Goal: Check status

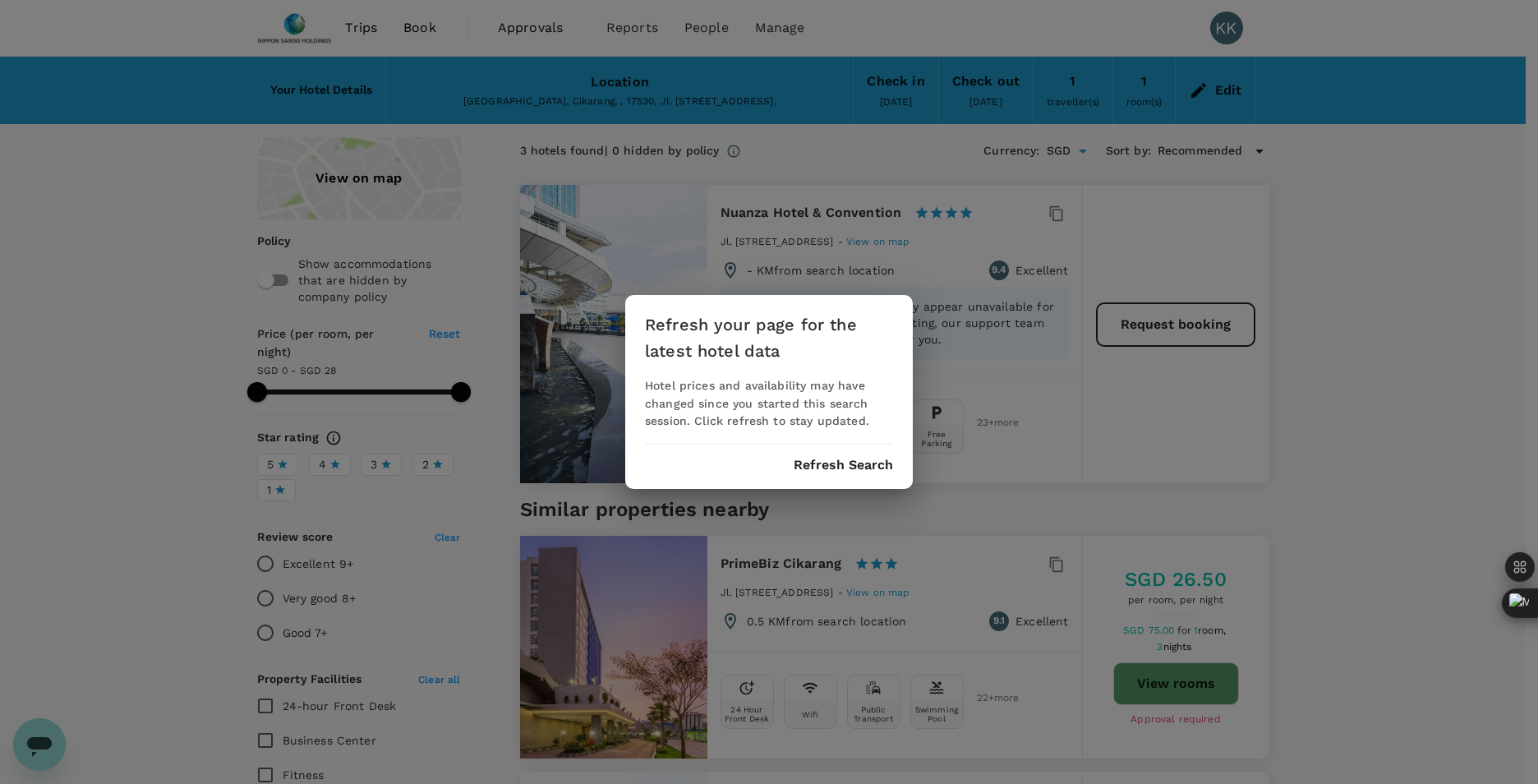
drag, startPoint x: 845, startPoint y: 468, endPoint x: 423, endPoint y: 413, distance: 425.6
click at [845, 466] on button "Refresh Search" at bounding box center [844, 465] width 100 height 15
click at [867, 465] on button "Refresh Search" at bounding box center [844, 465] width 100 height 15
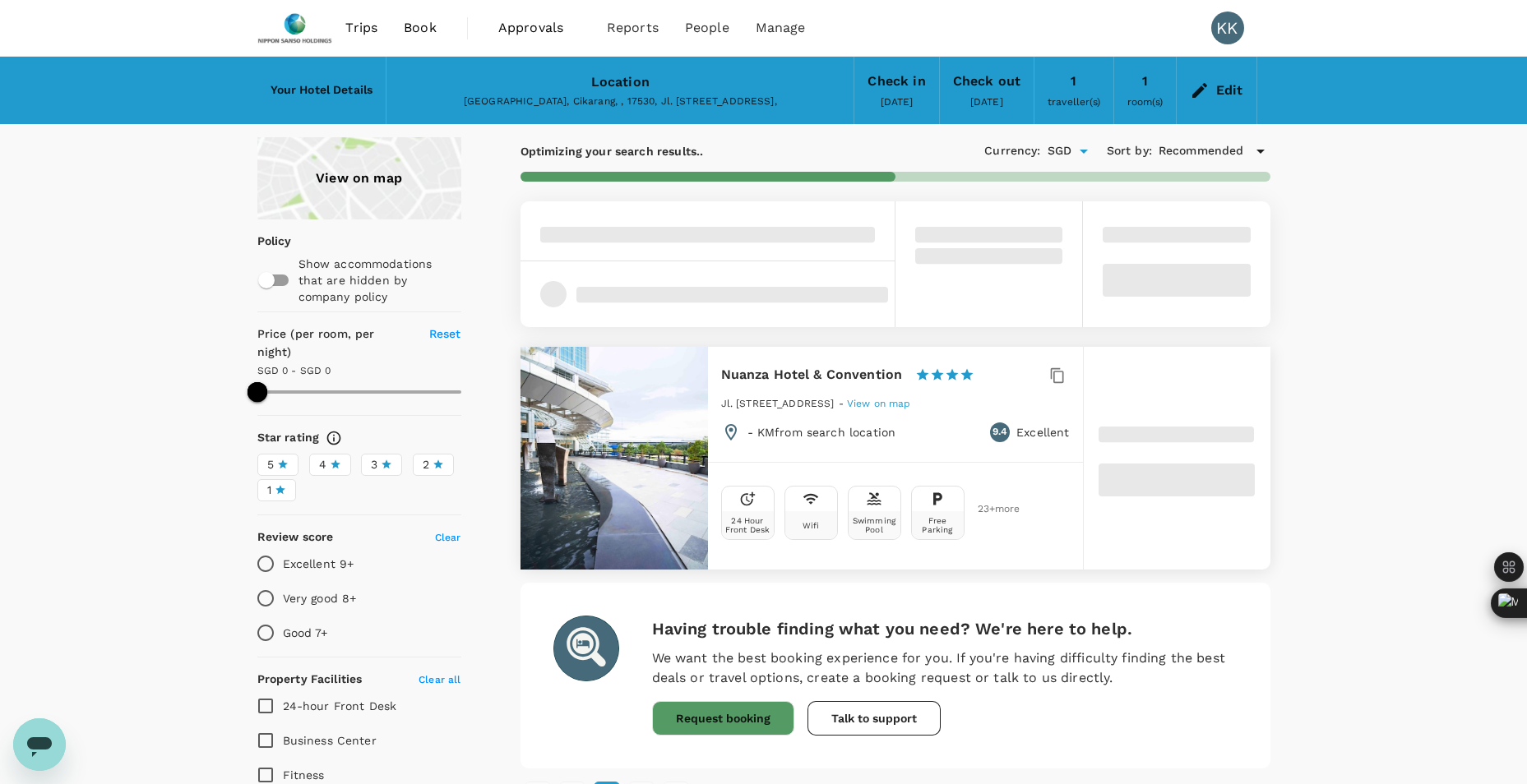
click at [294, 28] on img at bounding box center [295, 28] width 76 height 36
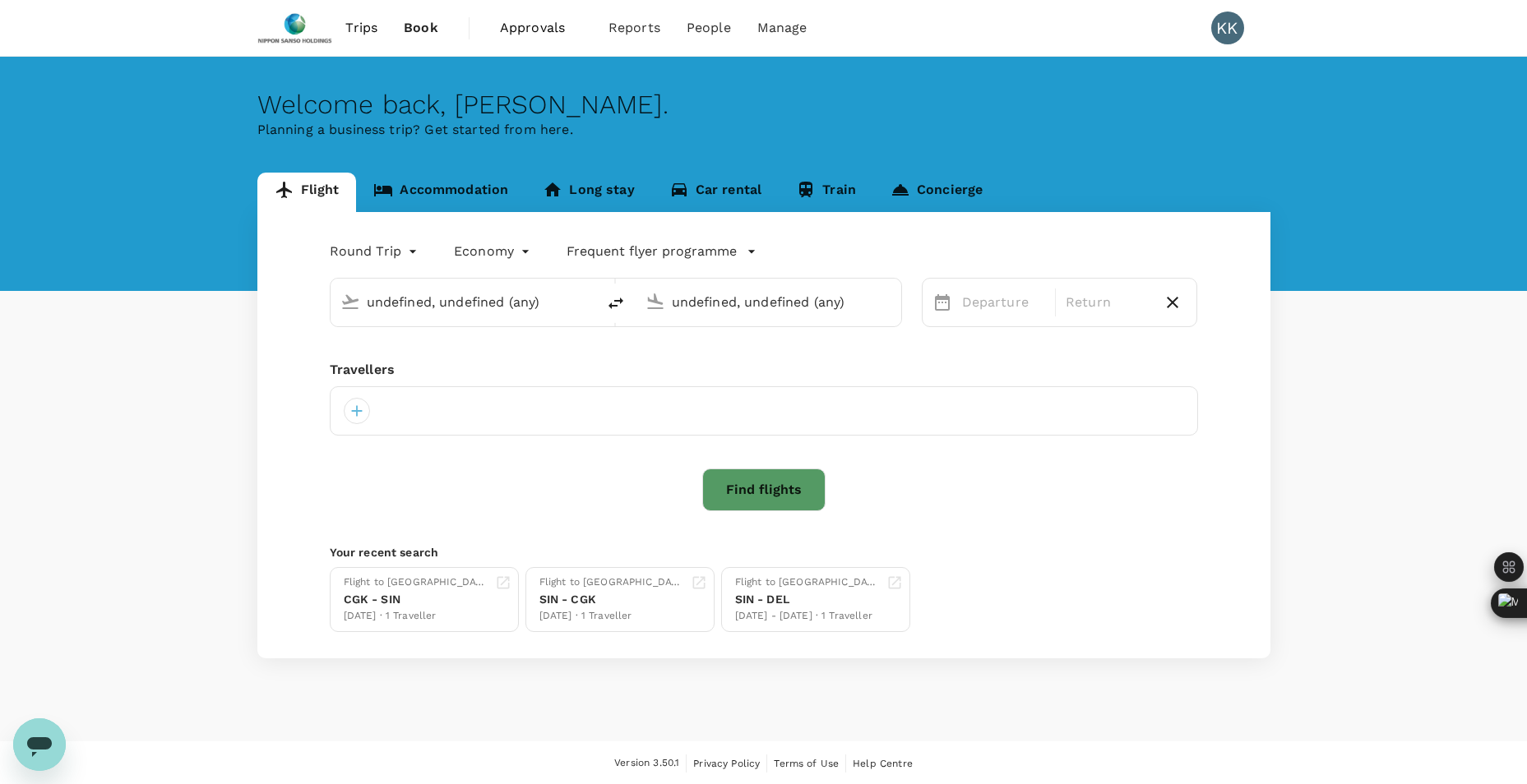
type input "Singapore Changi (SIN)"
type input "Soekarno-Hatta Intl (CGK)"
type input "Singapore Changi (SIN)"
type input "Soekarno-Hatta Intl (CGK)"
type input "Singapore Changi (SIN)"
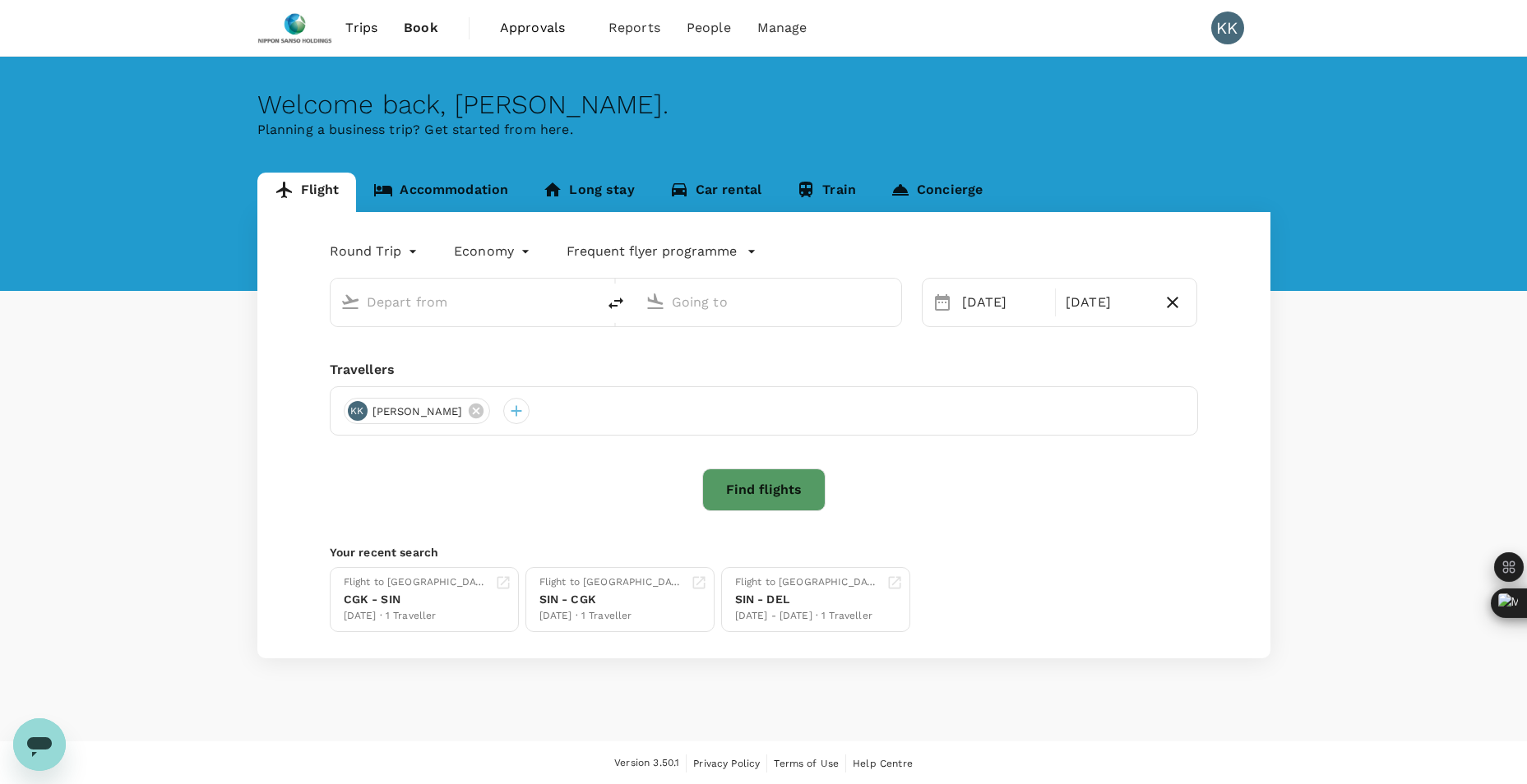
type input "Soekarno-Hatta Intl (CGK)"
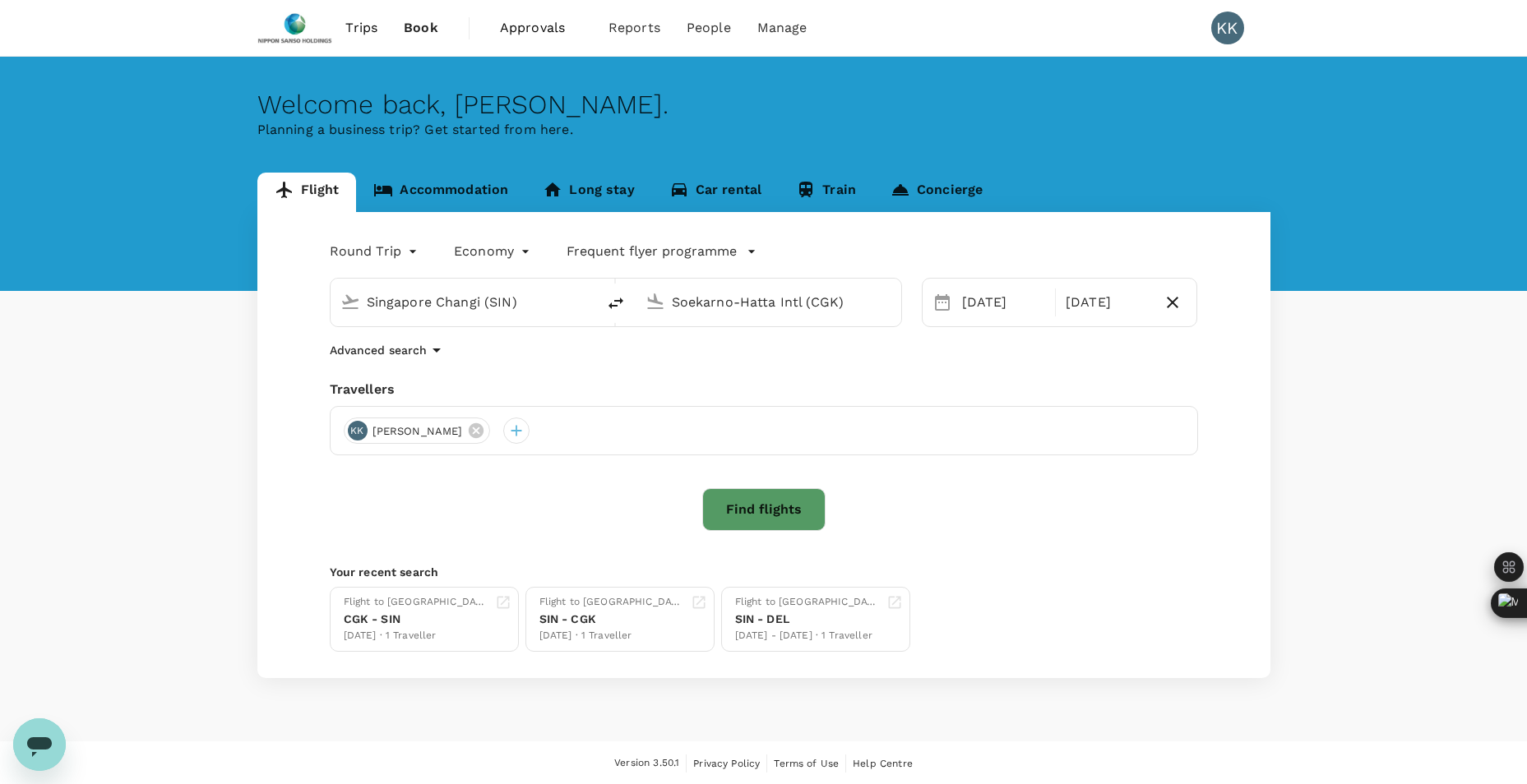
click at [564, 26] on span "Approvals" at bounding box center [541, 29] width 82 height 20
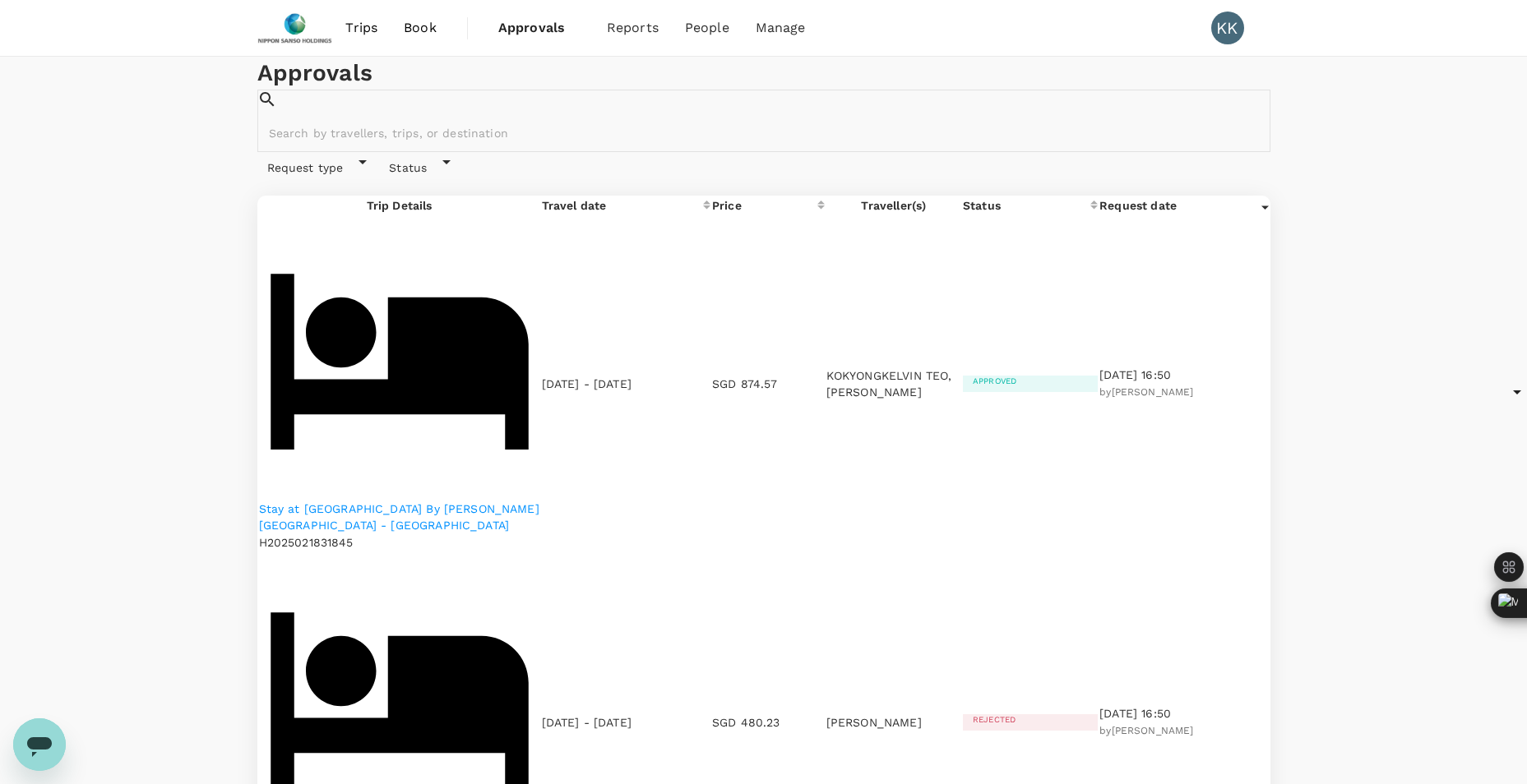
click at [371, 38] on link "Trips" at bounding box center [362, 28] width 59 height 56
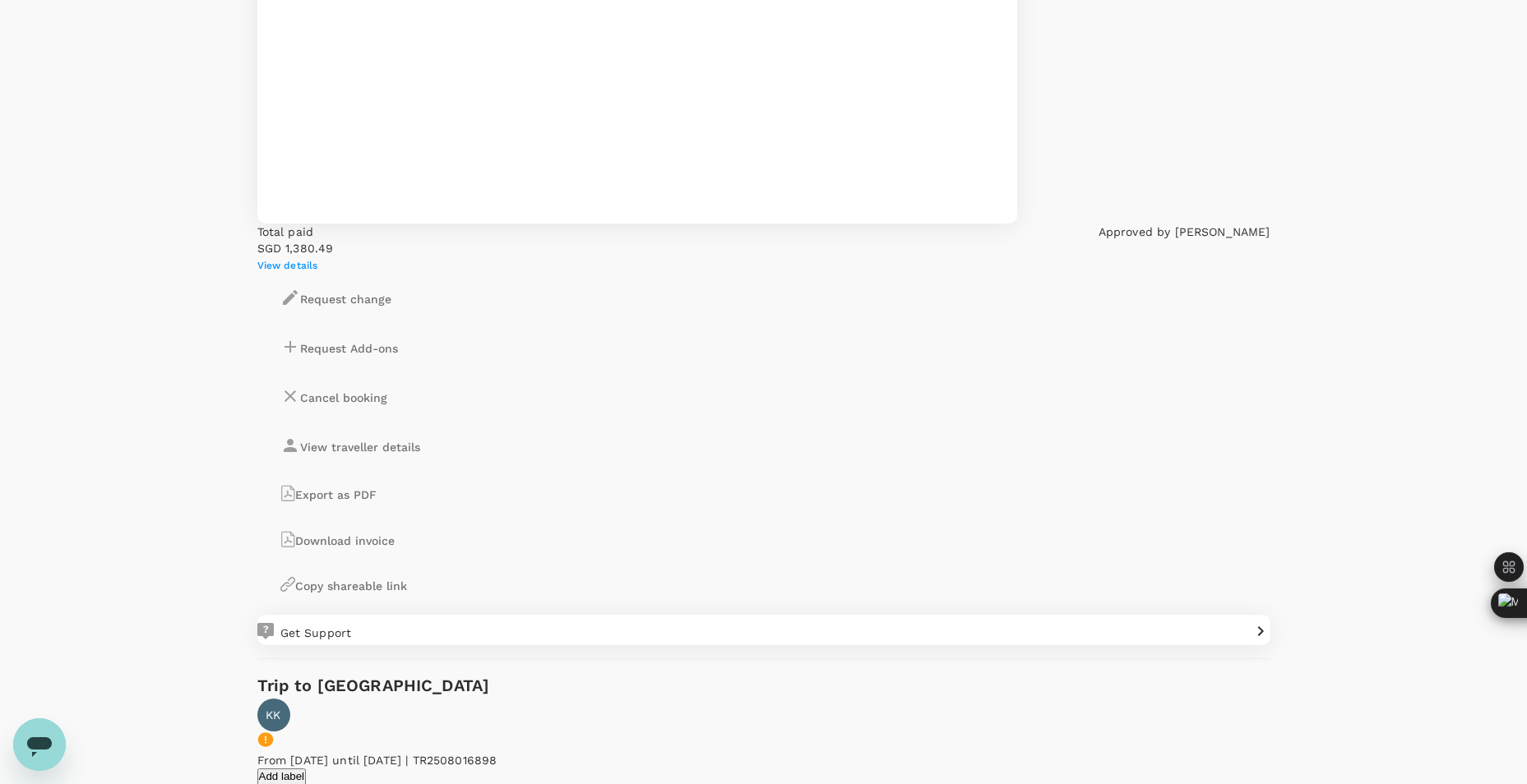
scroll to position [1315, 0]
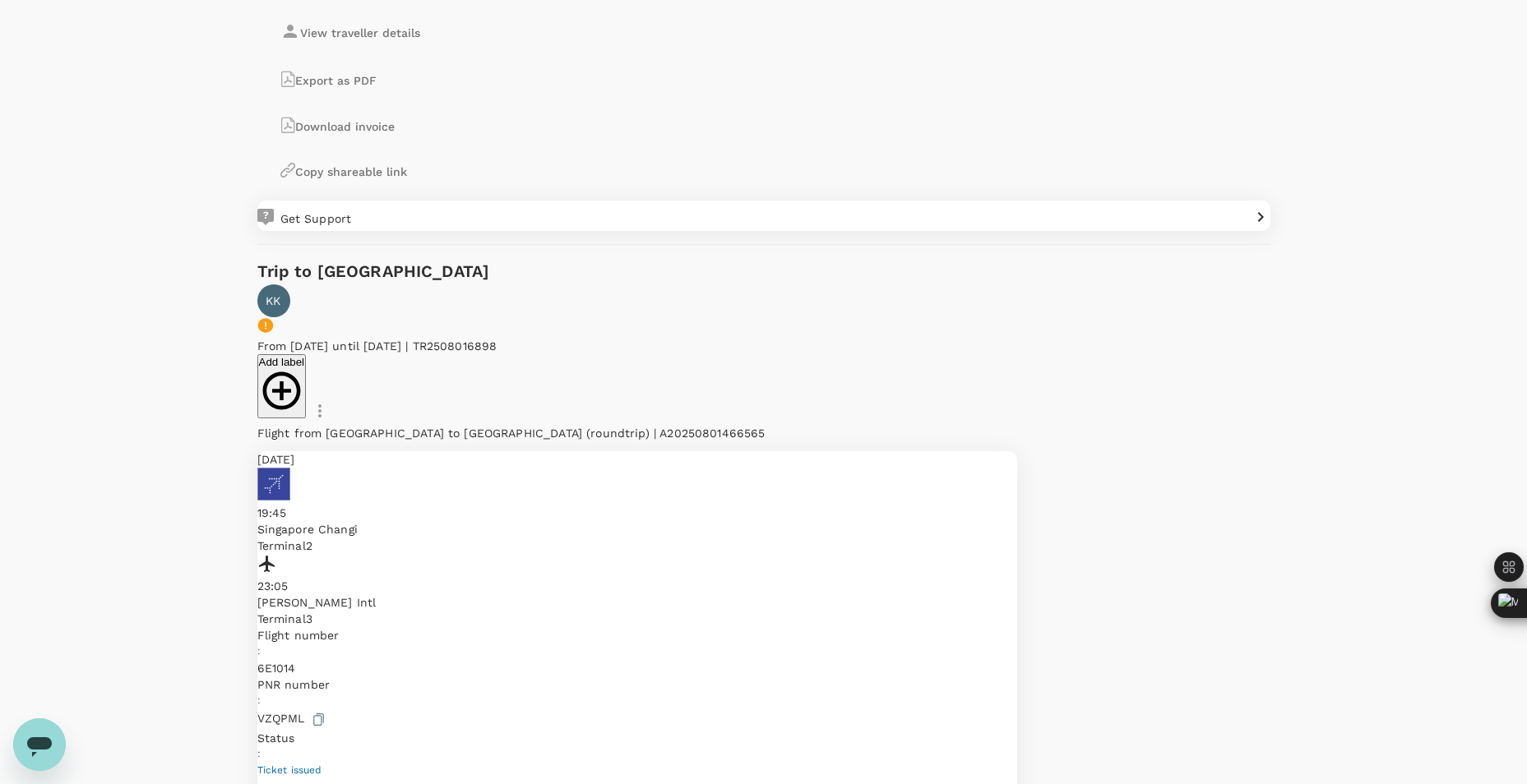
scroll to position [1561, 0]
